Goal: Task Accomplishment & Management: Use online tool/utility

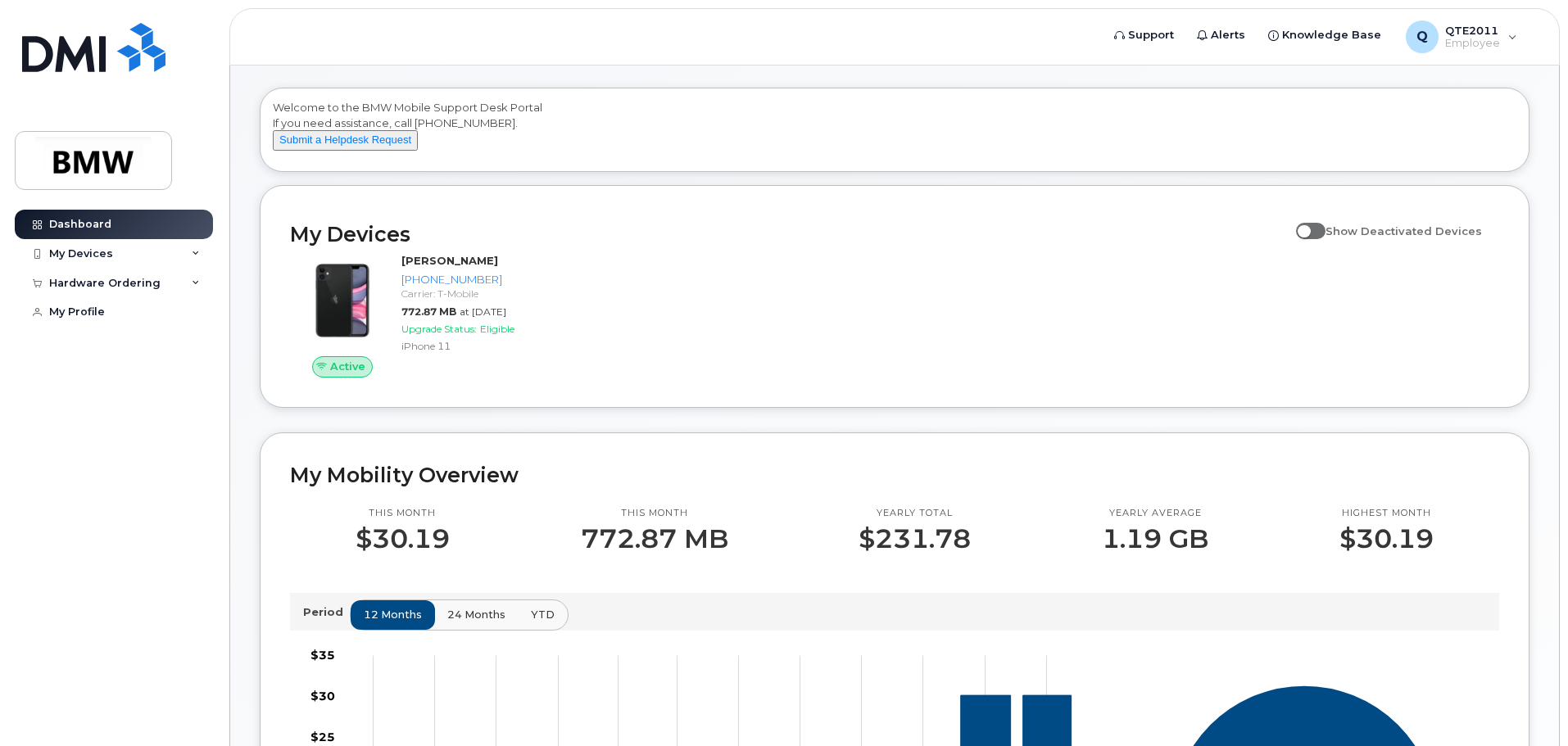
scroll to position [82, 0]
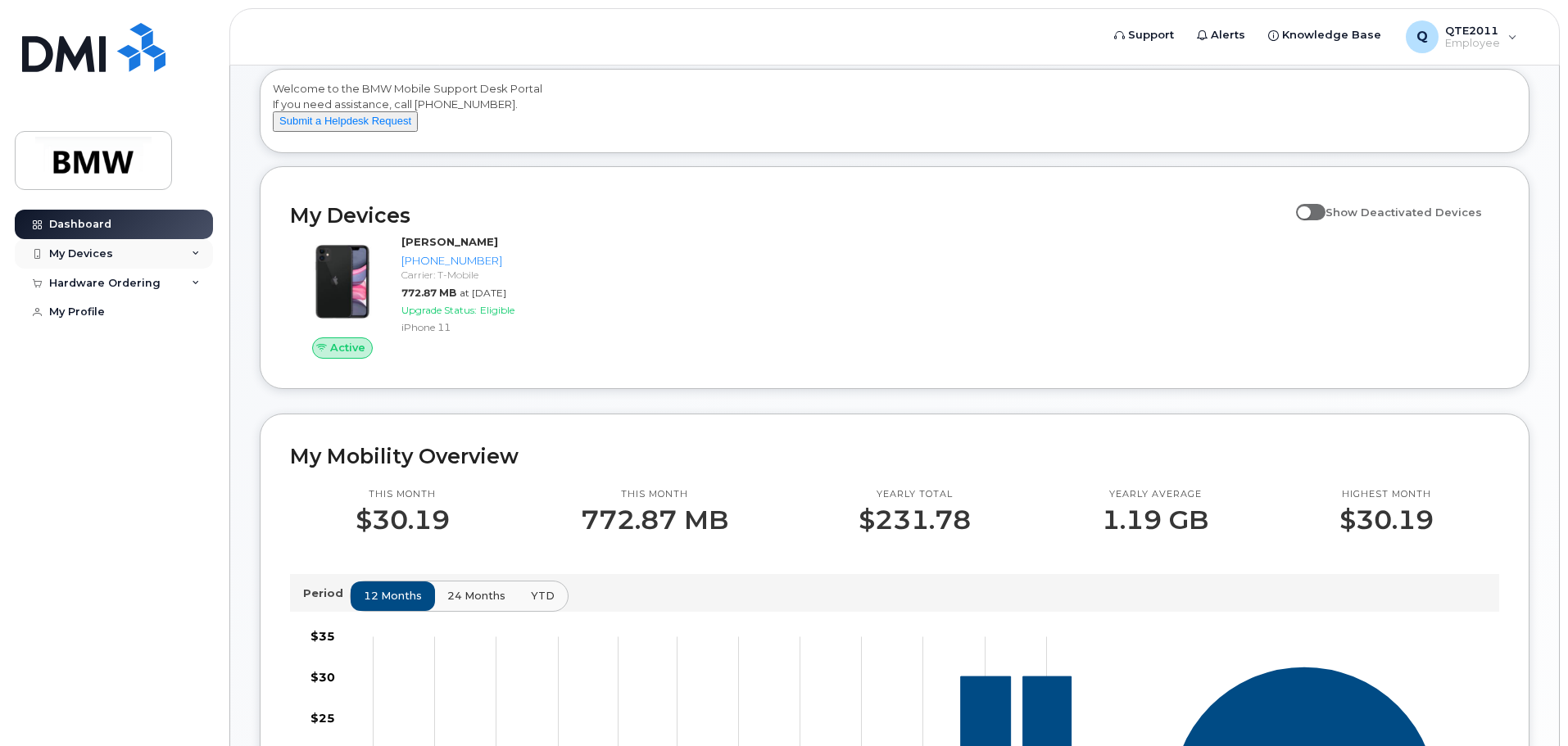
click at [198, 255] on icon at bounding box center [196, 254] width 8 height 8
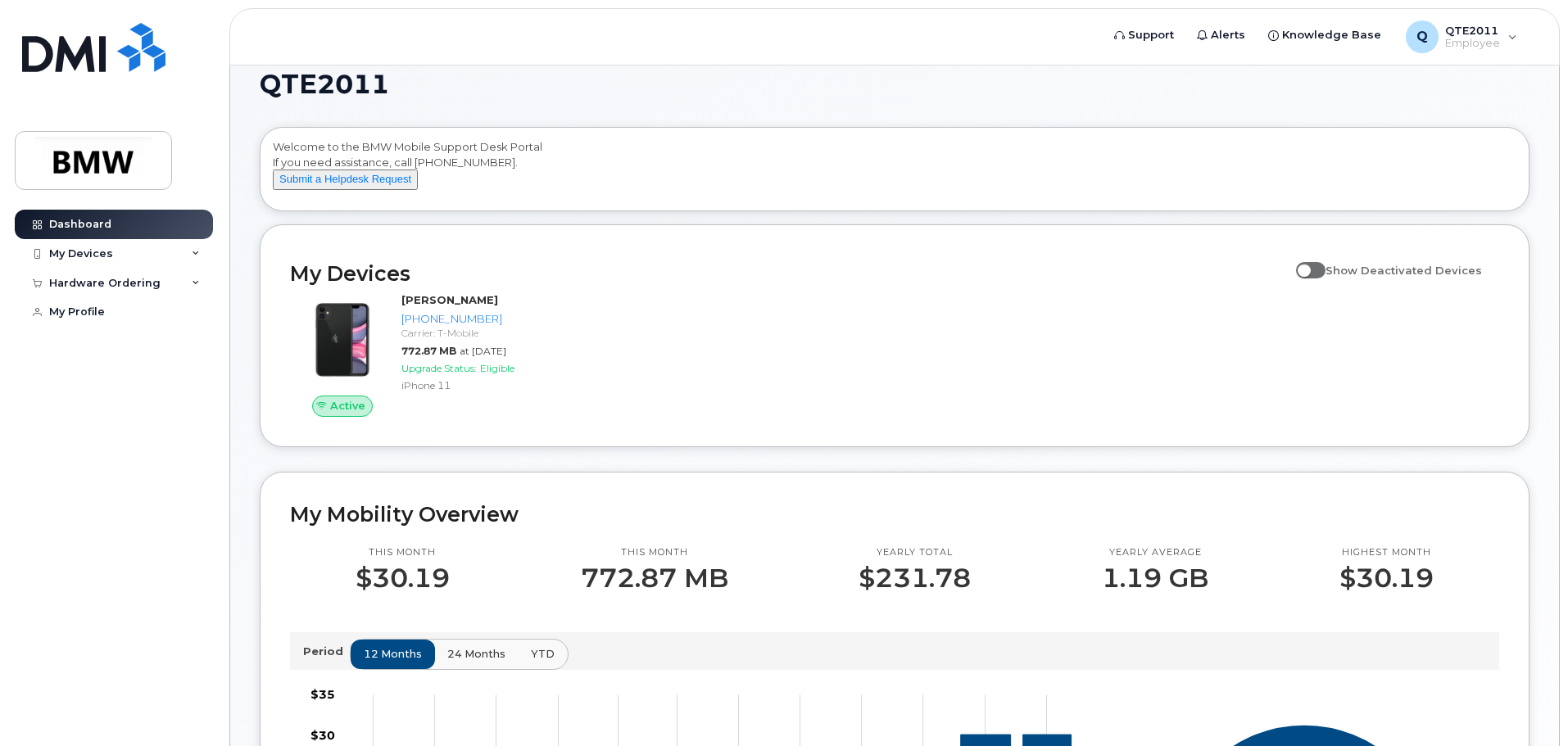
scroll to position [0, 0]
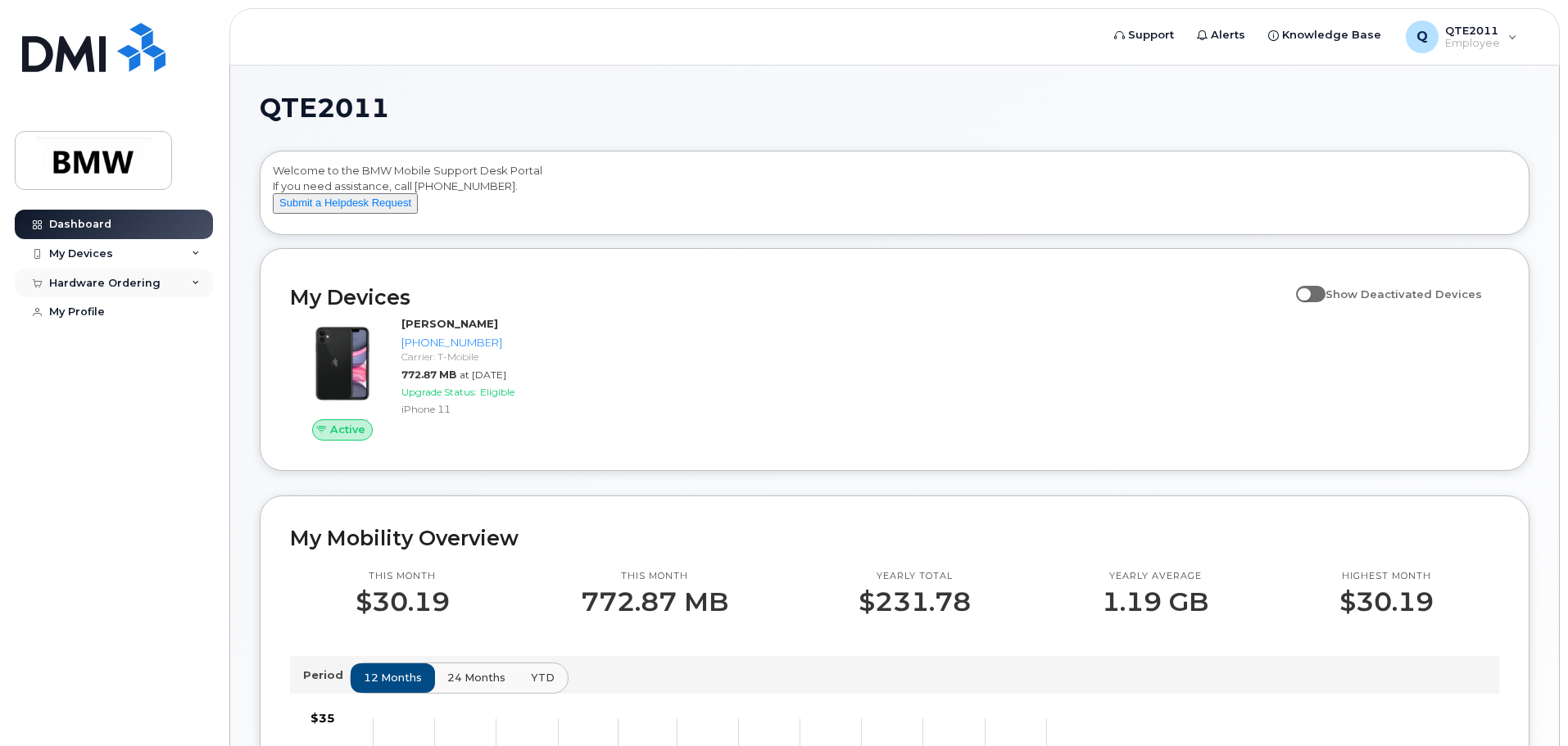
click at [170, 281] on div "Hardware Ordering" at bounding box center [113, 283] width 198 height 30
click at [103, 349] on link "My Profile" at bounding box center [113, 343] width 198 height 30
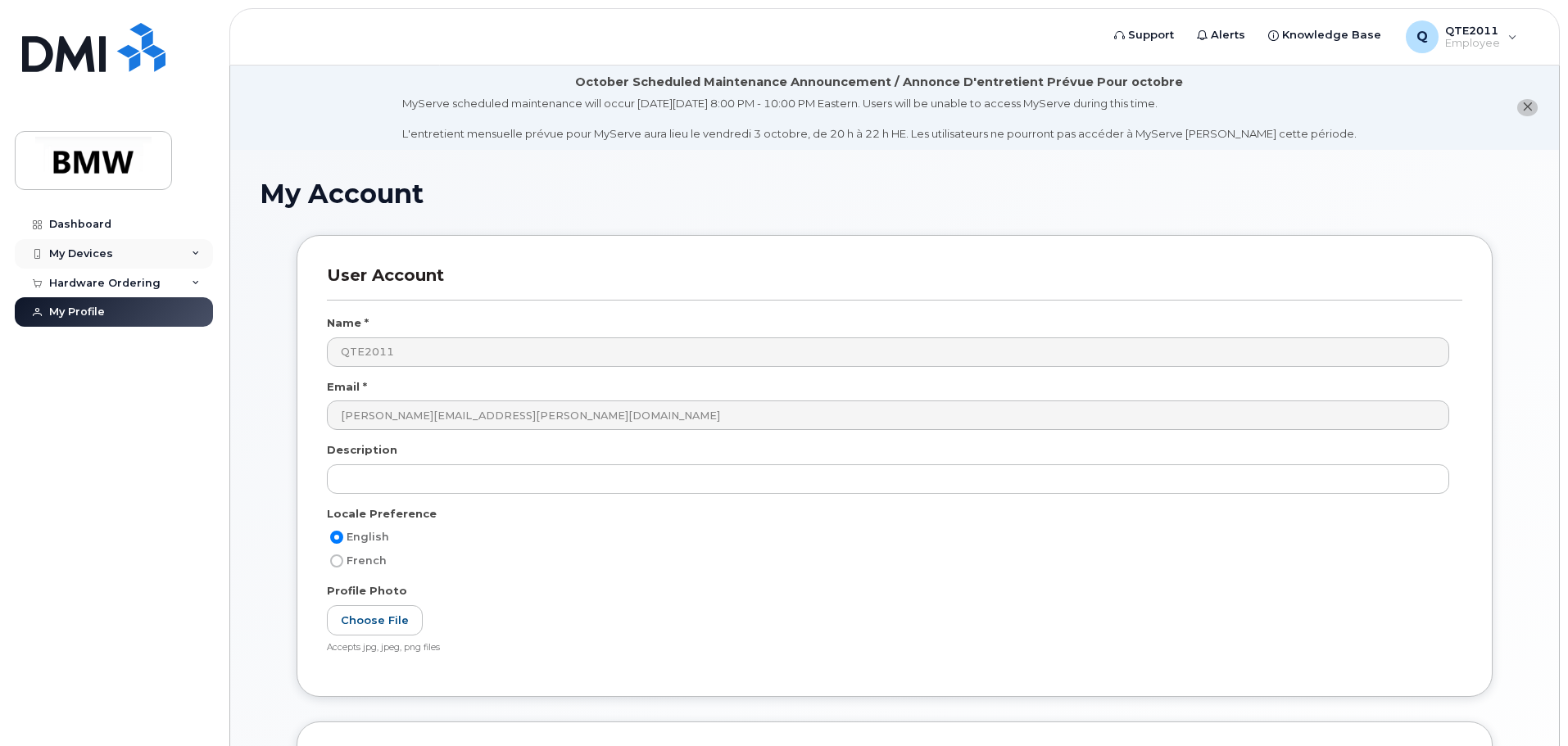
click at [171, 248] on div "My Devices" at bounding box center [113, 253] width 198 height 30
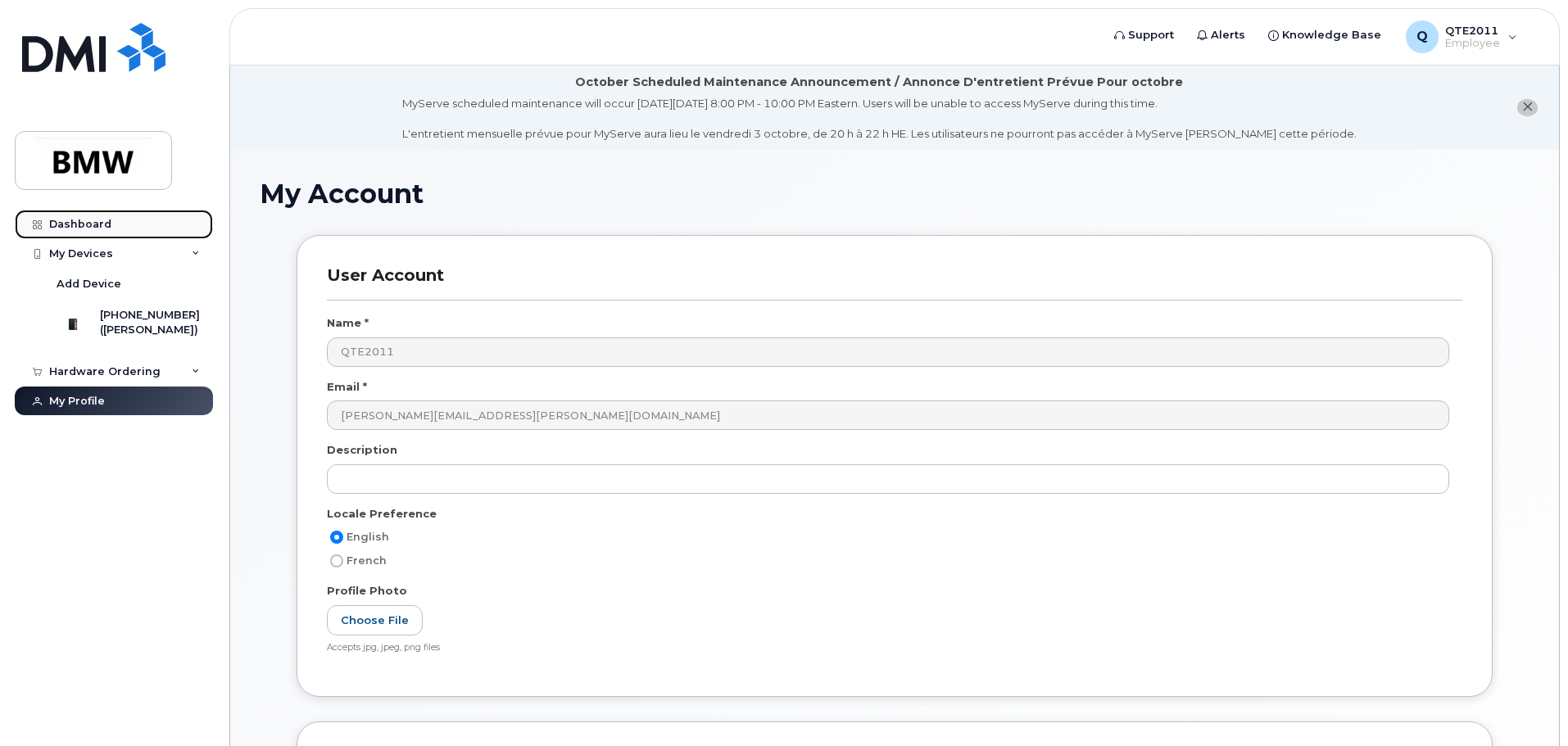
click at [106, 224] on div "Dashboard" at bounding box center [80, 224] width 62 height 14
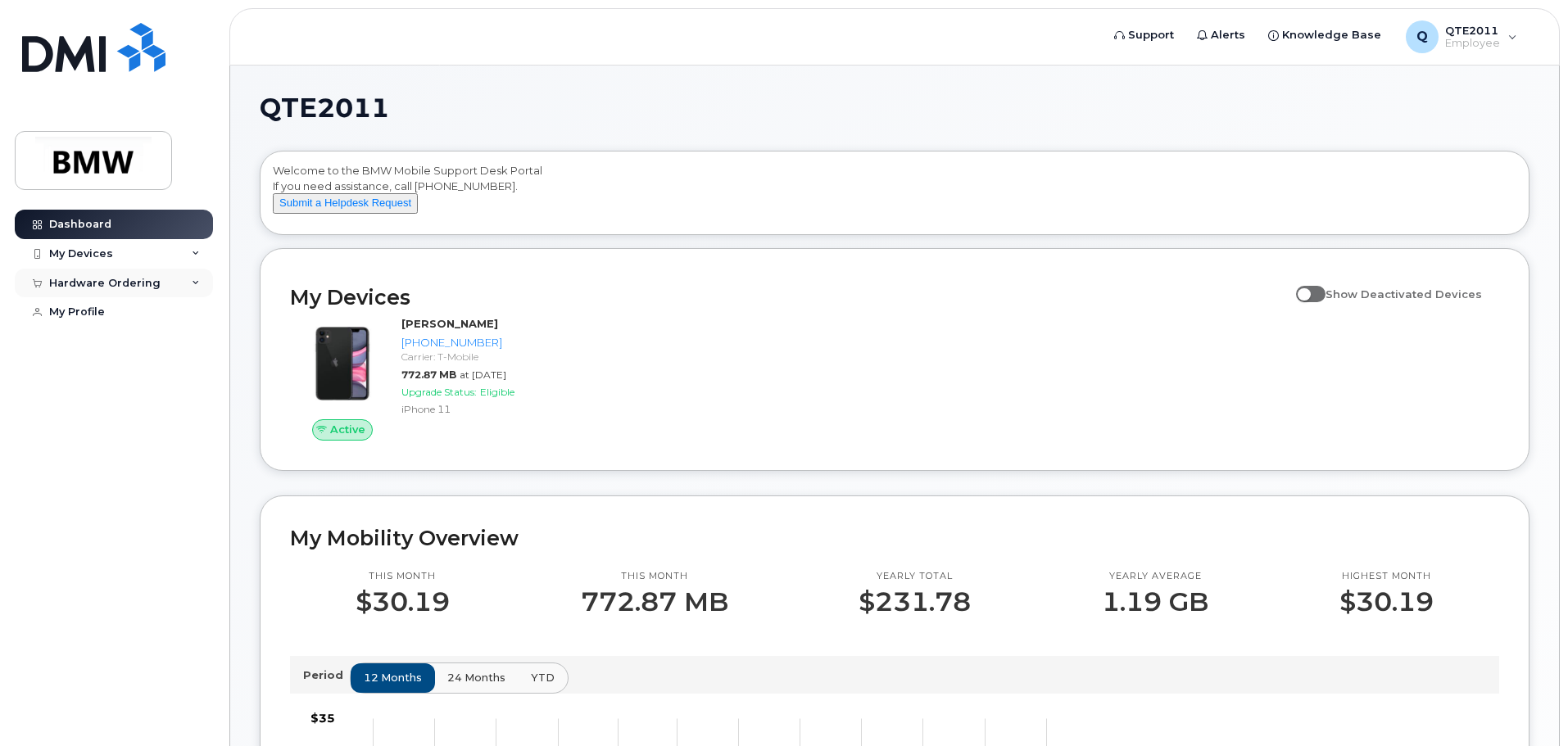
click at [168, 283] on div "Hardware Ordering" at bounding box center [113, 283] width 198 height 30
click at [133, 308] on link "New Order" at bounding box center [128, 312] width 170 height 31
